Goal: Check status: Check status

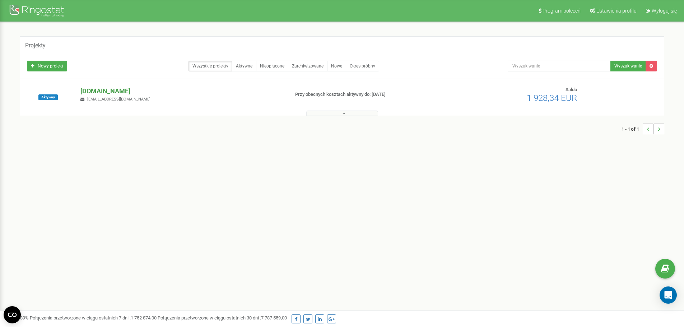
click at [99, 93] on p "[DOMAIN_NAME]" at bounding box center [181, 91] width 203 height 9
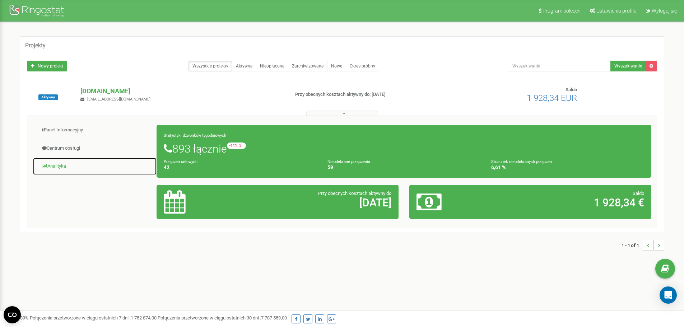
click at [51, 166] on link "Analityka" at bounding box center [95, 167] width 124 height 18
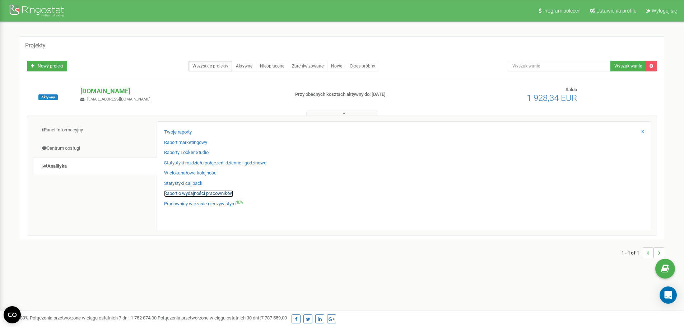
click at [217, 194] on link "Raport o wydajności pracowników" at bounding box center [198, 193] width 69 height 7
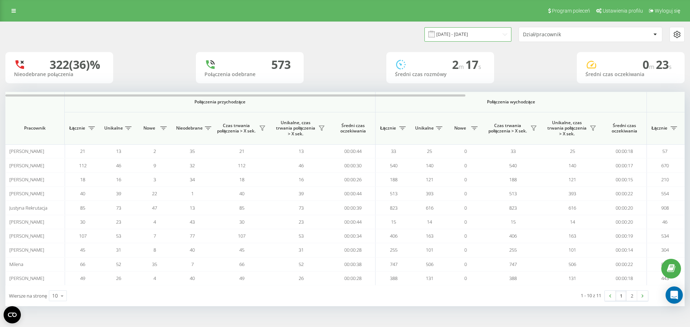
click at [464, 31] on input "[DATE] - [DATE]" at bounding box center [467, 34] width 87 height 14
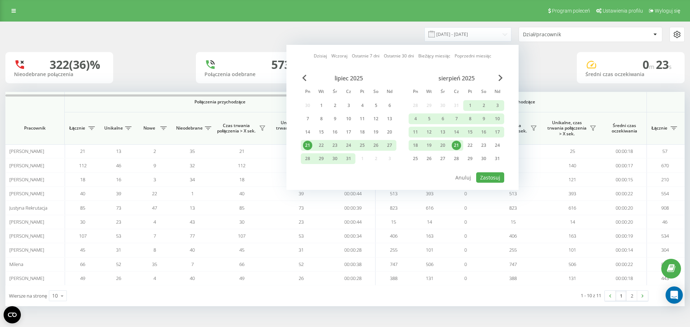
click at [458, 145] on div "21" at bounding box center [455, 145] width 9 height 9
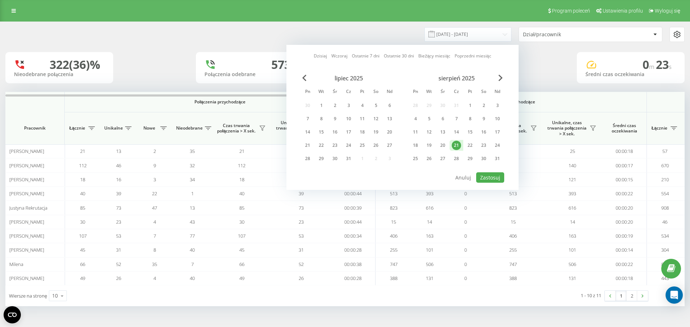
click at [483, 171] on div "[DATE] Pn Wt Śr Cz Pt So Nd 30 1 2 3 4 5 6 7 8 9 10 11 12 13 14 15 16 17 18 19 …" at bounding box center [402, 123] width 203 height 97
click at [484, 175] on button "Zastosuj" at bounding box center [490, 177] width 28 height 10
type input "[DATE] - [DATE]"
